Goal: Task Accomplishment & Management: Complete application form

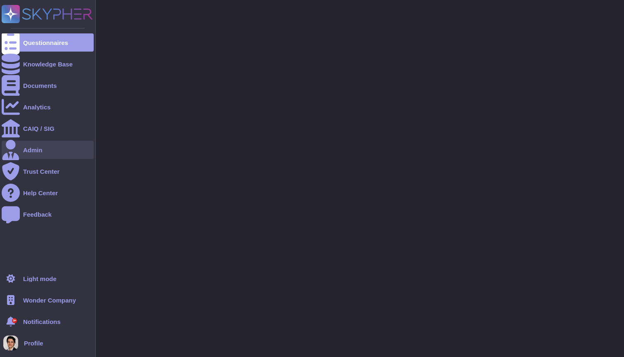
click at [22, 150] on div "Admin" at bounding box center [48, 150] width 92 height 18
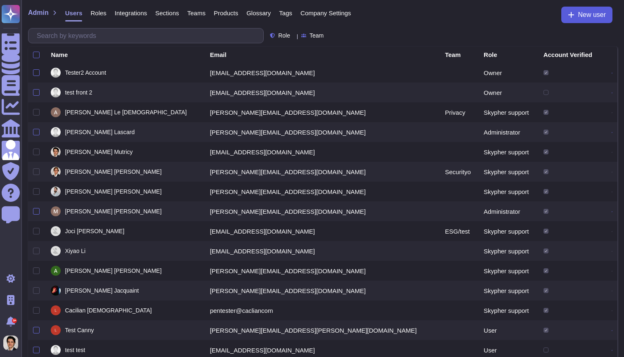
click at [592, 15] on span "New user" at bounding box center [592, 15] width 28 height 7
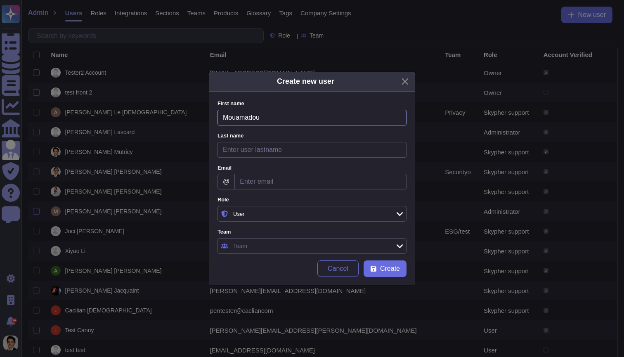
drag, startPoint x: 268, startPoint y: 118, endPoint x: 185, endPoint y: 118, distance: 83.4
click at [185, 118] on div "Create new user First name Mouamadou Please fill this field Last name Please fi…" at bounding box center [312, 178] width 624 height 357
paste input "[PERSON_NAME][EMAIL_ADDRESS][DOMAIN_NAME]"
drag, startPoint x: 268, startPoint y: 117, endPoint x: 360, endPoint y: 119, distance: 92.1
click at [360, 119] on input "[PERSON_NAME][EMAIL_ADDRESS][DOMAIN_NAME]" at bounding box center [312, 118] width 189 height 16
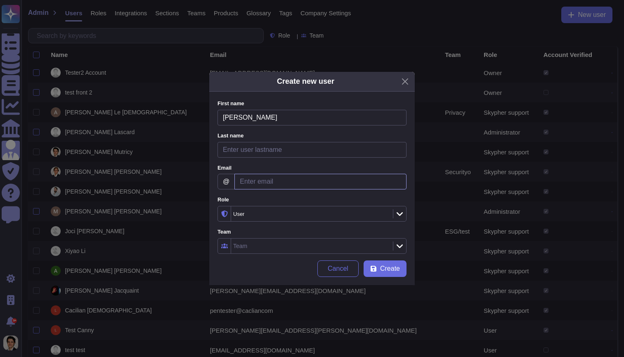
type input "[PERSON_NAME]"
paste input "@[DOMAIN_NAME]"
click at [240, 182] on input "@[DOMAIN_NAME]" at bounding box center [321, 182] width 172 height 16
type input "@[DOMAIN_NAME]"
drag, startPoint x: 266, startPoint y: 119, endPoint x: 194, endPoint y: 117, distance: 71.9
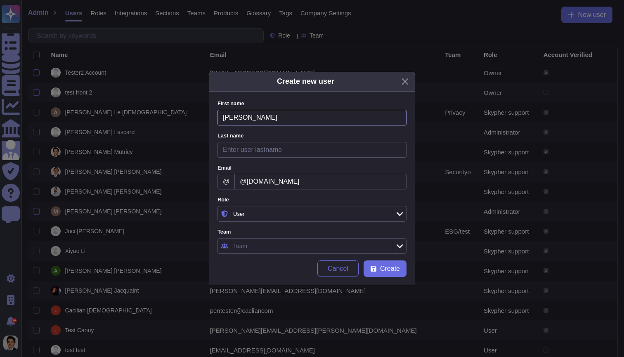
click at [194, 117] on div "Create new user First name [PERSON_NAME] Please fill this field Last name Pleas…" at bounding box center [312, 178] width 624 height 357
click at [238, 178] on input "@[DOMAIN_NAME]" at bounding box center [321, 182] width 172 height 16
paste input "[PERSON_NAME]"
type input "[PERSON_NAME][EMAIL_ADDRESS][DOMAIN_NAME]"
click at [241, 122] on input "First name" at bounding box center [312, 118] width 189 height 16
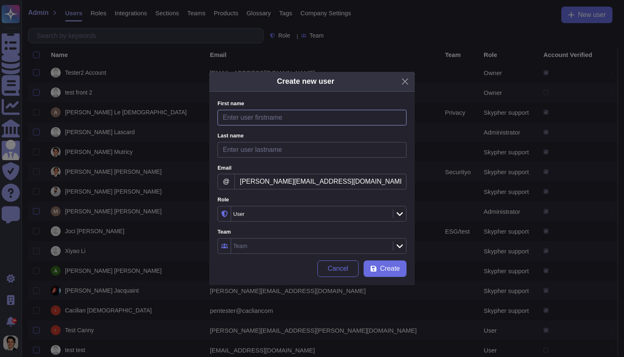
paste input "[PERSON_NAME]"
click at [228, 120] on input "[PERSON_NAME]" at bounding box center [312, 118] width 189 height 16
type input "Mouhamadou"
type input "Thiaw"
click at [358, 217] on div "User" at bounding box center [311, 214] width 160 height 15
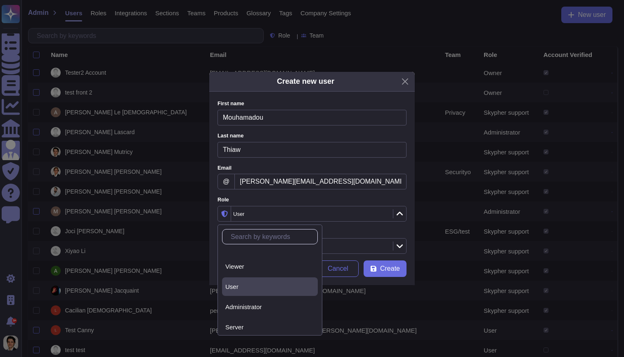
scroll to position [16, 0]
click at [264, 304] on div "Administrator" at bounding box center [269, 302] width 89 height 7
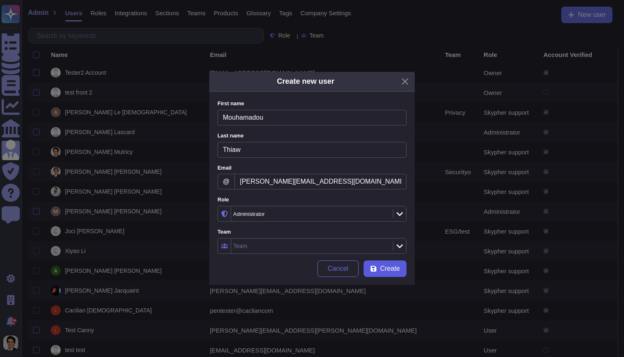
click at [389, 269] on span "Create" at bounding box center [390, 269] width 20 height 7
